Goal: Transaction & Acquisition: Purchase product/service

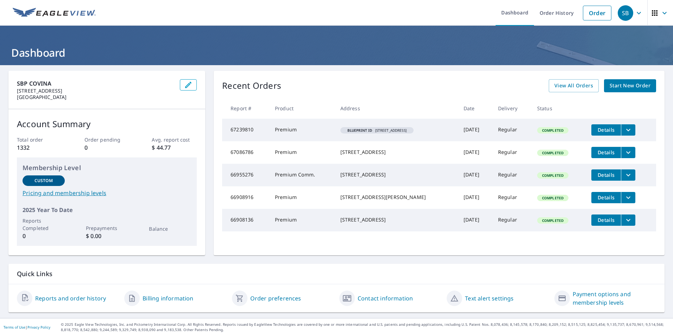
click at [623, 87] on span "Start New Order" at bounding box center [630, 85] width 41 height 9
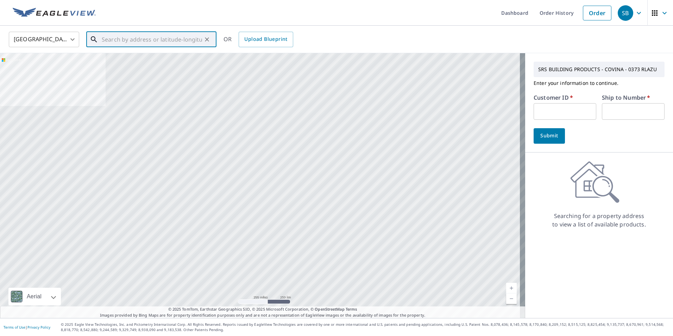
click at [102, 43] on input "text" at bounding box center [152, 40] width 100 height 20
click at [108, 42] on input "text" at bounding box center [152, 40] width 100 height 20
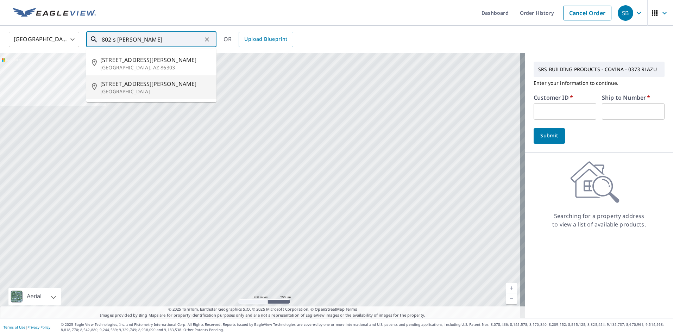
click at [126, 84] on span "[STREET_ADDRESS][PERSON_NAME]" at bounding box center [155, 84] width 111 height 8
type input "[STREET_ADDRESS][PERSON_NAME]"
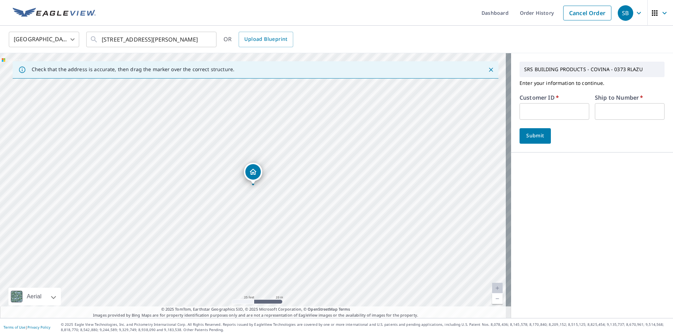
click at [526, 107] on input "text" at bounding box center [555, 111] width 70 height 17
type input "apr339"
click at [598, 111] on input "text" at bounding box center [630, 111] width 70 height 17
type input "1"
click at [534, 138] on span "Submit" at bounding box center [535, 135] width 20 height 9
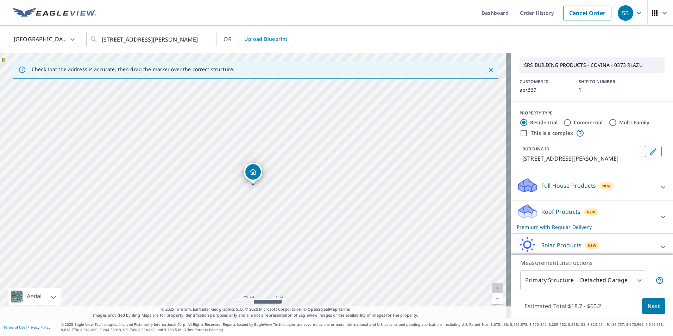
scroll to position [35, 0]
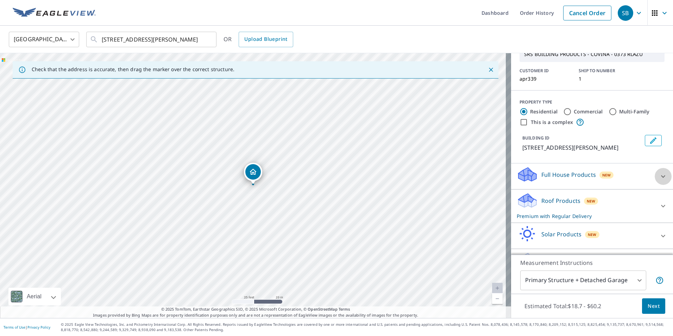
click at [661, 176] on icon at bounding box center [663, 176] width 4 height 2
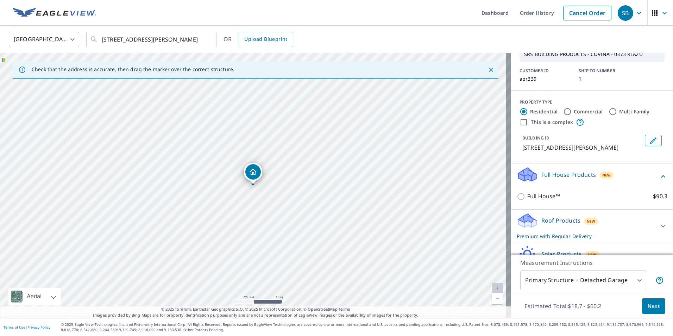
click at [659, 174] on icon at bounding box center [663, 176] width 8 height 8
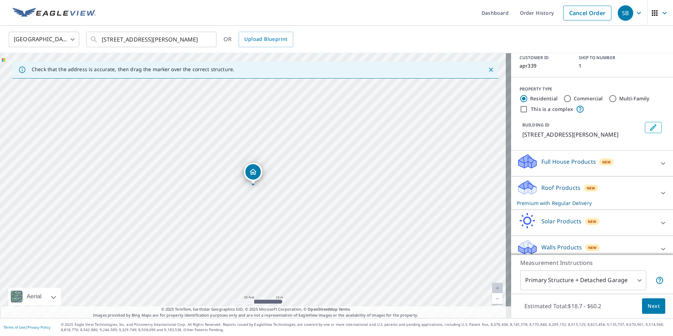
scroll to position [56, 0]
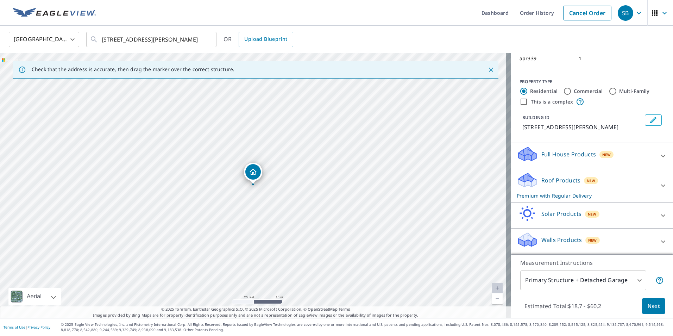
click at [650, 119] on icon "Edit building 1" at bounding box center [653, 120] width 6 height 6
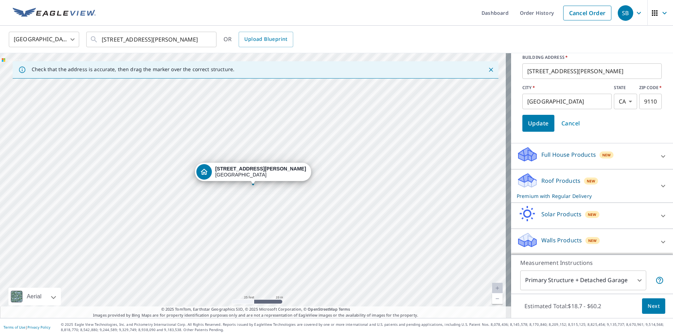
scroll to position [162, 0]
click at [661, 185] on icon at bounding box center [663, 185] width 4 height 2
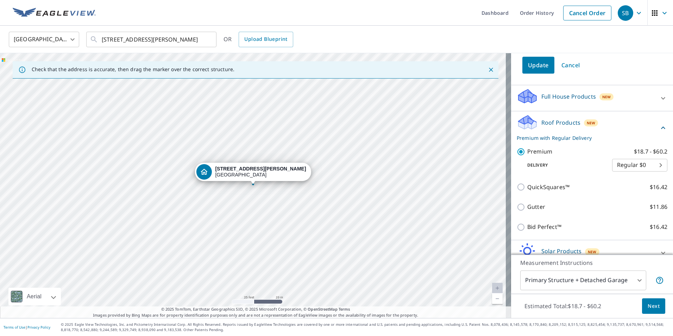
scroll to position [232, 0]
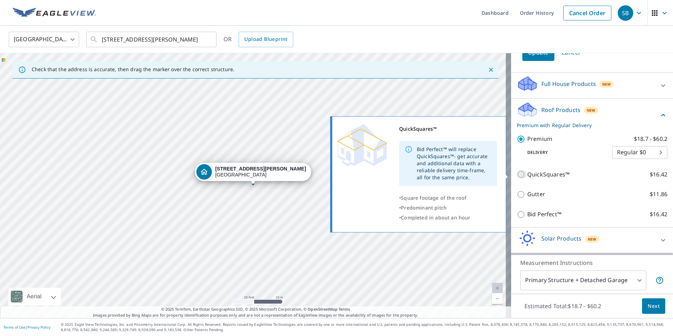
click at [518, 174] on input "QuickSquares™ $16.42" at bounding box center [522, 174] width 11 height 8
checkbox input "true"
checkbox input "false"
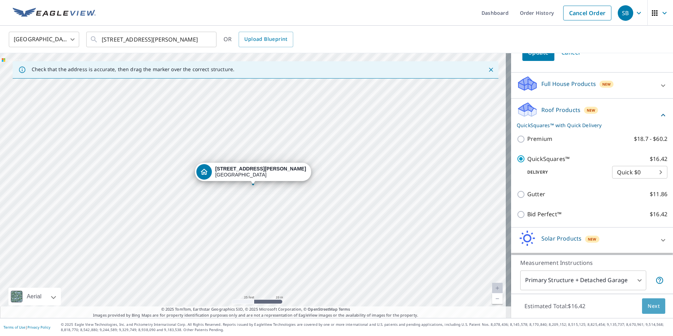
click at [649, 306] on span "Next" at bounding box center [654, 306] width 12 height 9
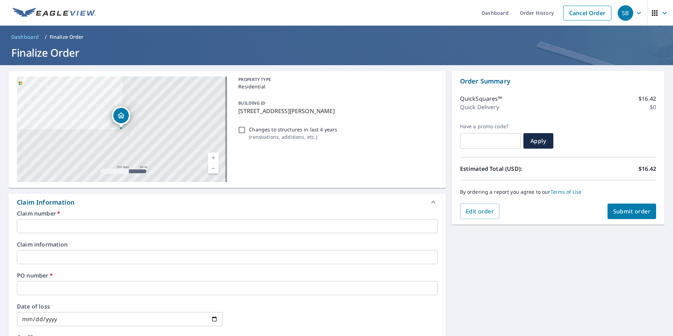
click at [25, 224] on input "text" at bounding box center [227, 226] width 421 height 14
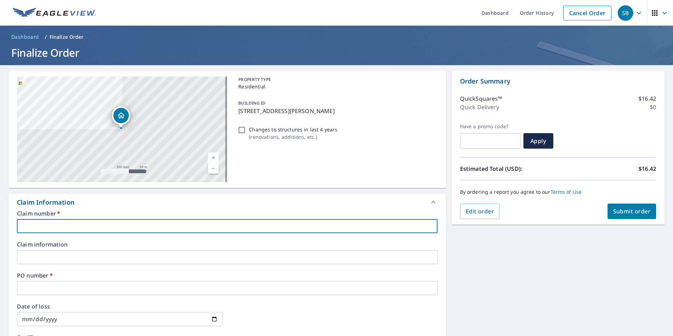
type input "apr339"
type input "1"
type input "1668 benedict ave"
checkbox input "true"
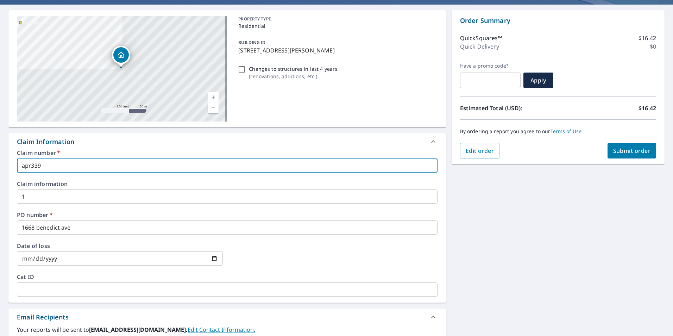
scroll to position [70, 0]
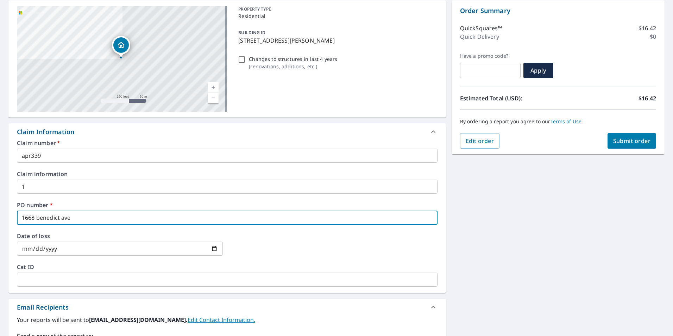
drag, startPoint x: 76, startPoint y: 218, endPoint x: 5, endPoint y: 219, distance: 71.1
click at [2, 218] on div "[STREET_ADDRESS][PERSON_NAME] Aerial Road A standard road map Aerial A detailed…" at bounding box center [336, 222] width 673 height 455
type input "8"
checkbox input "true"
type input "80"
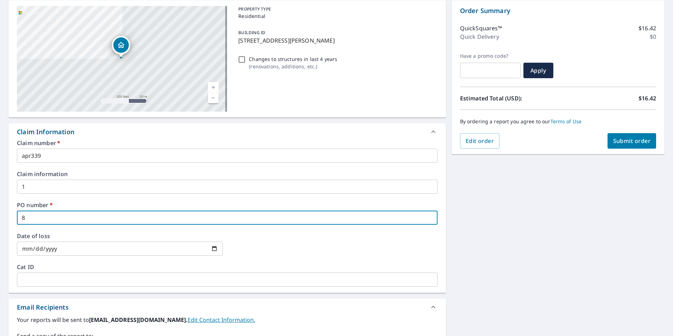
checkbox input "true"
type input "802"
checkbox input "true"
type input "802"
checkbox input "true"
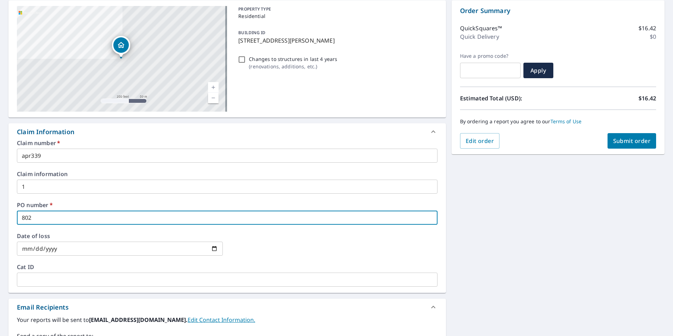
type input "802 s"
checkbox input "true"
type input "802 s"
checkbox input "true"
type input "802 s a"
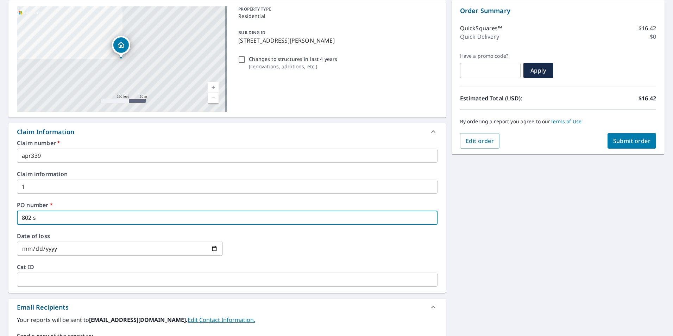
checkbox input "true"
type input "802 s ar"
checkbox input "true"
type input "802 s arr"
checkbox input "true"
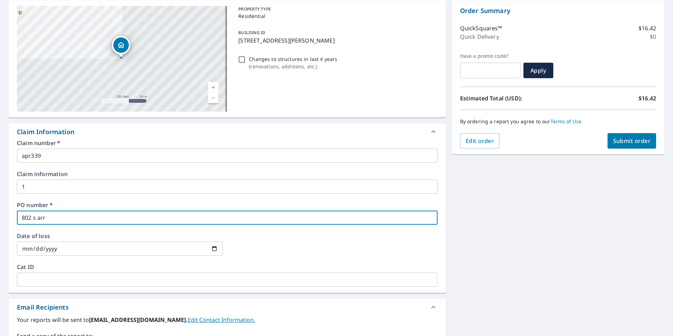
type input "802 s arro"
checkbox input "true"
type input "802 s arroy"
checkbox input "true"
type input "802 s [PERSON_NAME]"
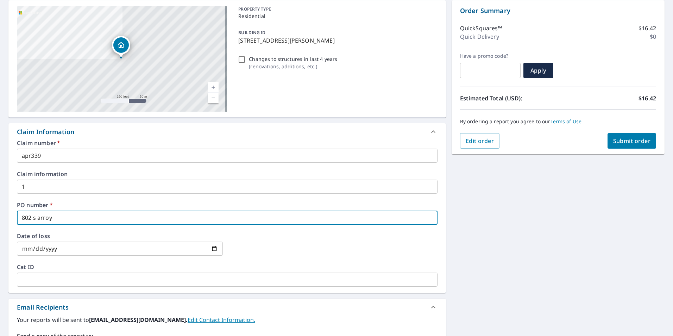
checkbox input "true"
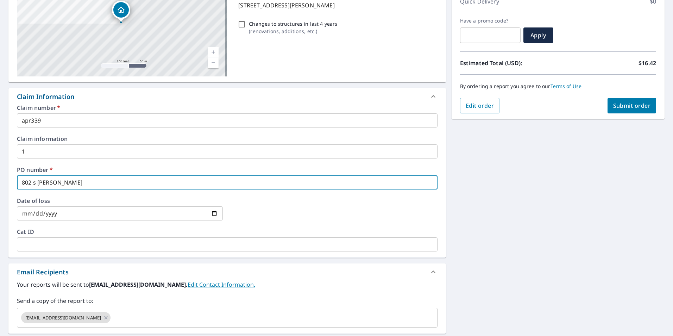
type input "802 s [PERSON_NAME]"
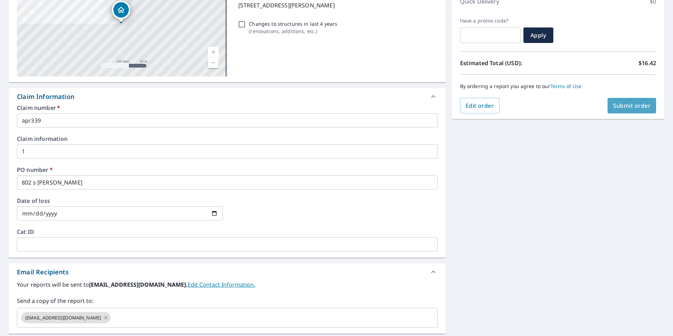
click at [620, 105] on span "Submit order" at bounding box center [632, 106] width 38 height 8
checkbox input "true"
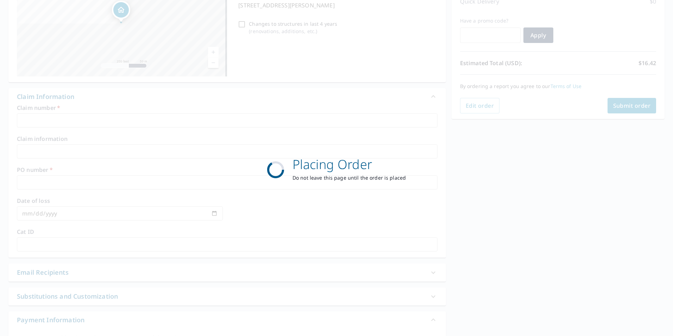
scroll to position [79, 0]
